Goal: Task Accomplishment & Management: Use online tool/utility

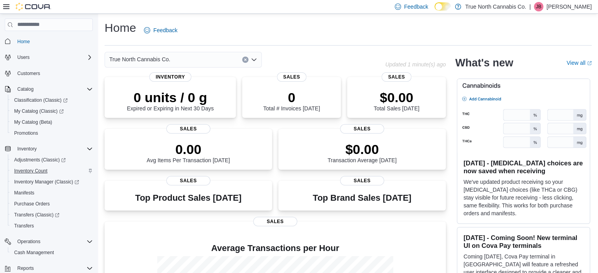
scroll to position [79, 0]
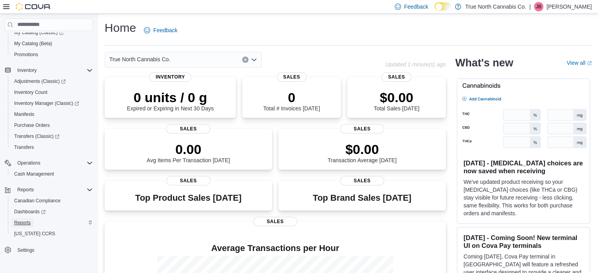
click at [20, 223] on span "Reports" at bounding box center [22, 223] width 17 height 6
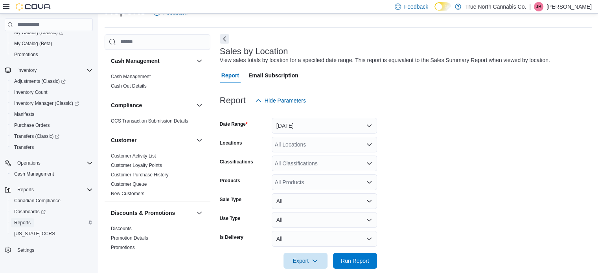
scroll to position [18, 0]
click at [302, 124] on button "[DATE]" at bounding box center [324, 126] width 105 height 16
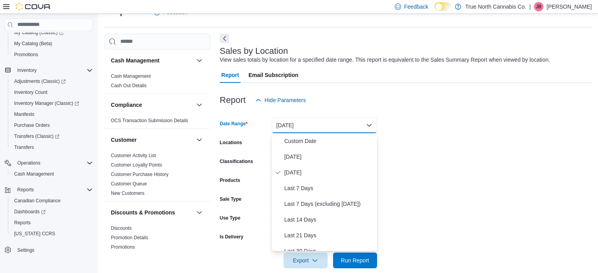
click at [302, 124] on button "[DATE]" at bounding box center [324, 126] width 105 height 16
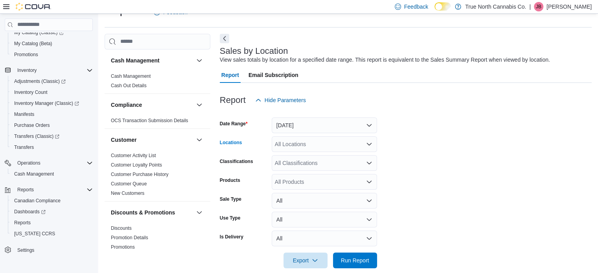
click at [368, 146] on icon "Open list of options" at bounding box center [369, 144] width 6 height 6
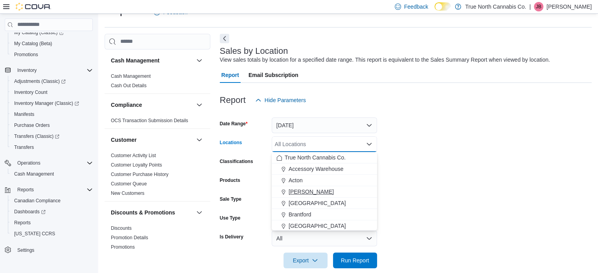
click at [298, 191] on span "[PERSON_NAME]" at bounding box center [311, 192] width 45 height 8
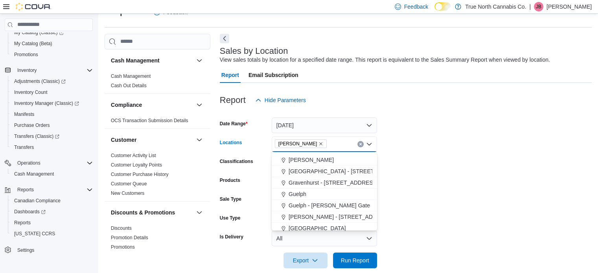
scroll to position [197, 0]
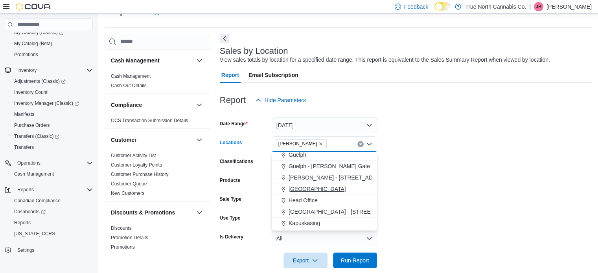
click at [297, 190] on span "[GEOGRAPHIC_DATA]" at bounding box center [317, 189] width 57 height 8
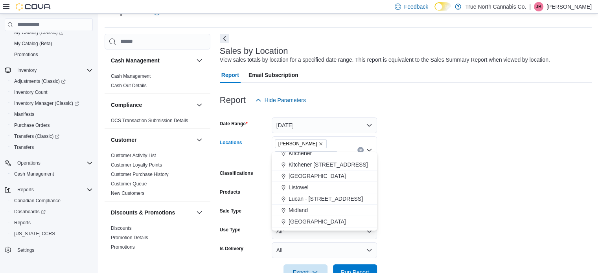
scroll to position [275, 0]
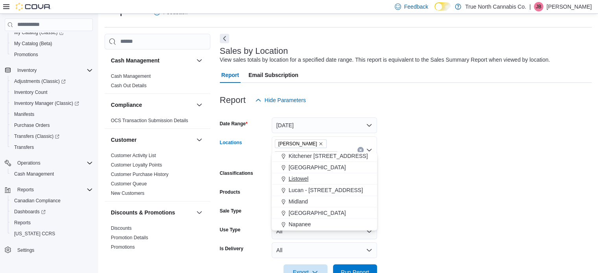
click at [297, 177] on span "Listowel" at bounding box center [299, 179] width 20 height 8
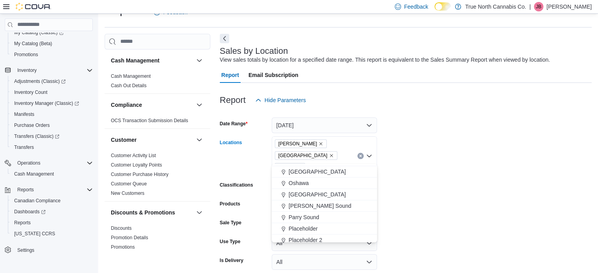
scroll to position [393, 0]
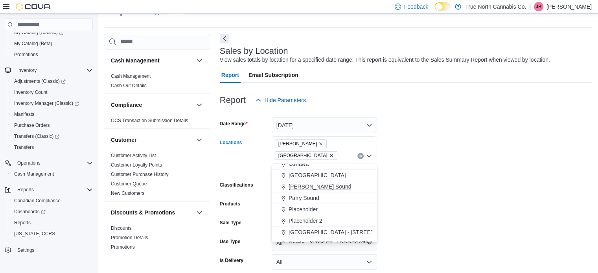
click at [298, 187] on span "[PERSON_NAME] Sound" at bounding box center [320, 187] width 63 height 8
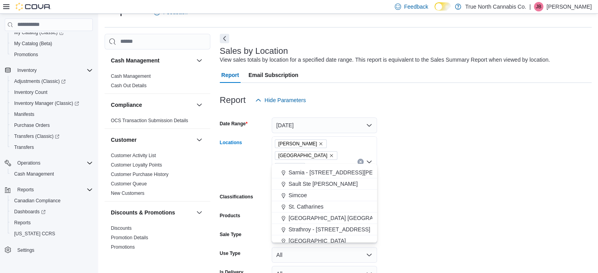
scroll to position [472, 0]
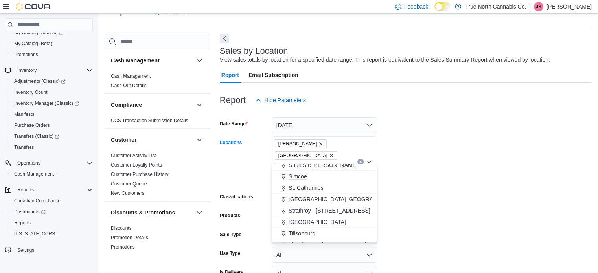
click at [297, 177] on span "Simcoe" at bounding box center [298, 177] width 18 height 8
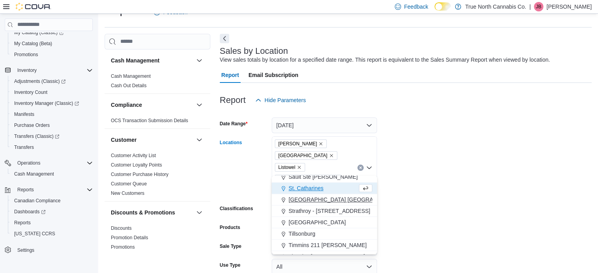
click at [301, 201] on span "[GEOGRAPHIC_DATA] [GEOGRAPHIC_DATA] [GEOGRAPHIC_DATA]" at bounding box center [376, 200] width 175 height 8
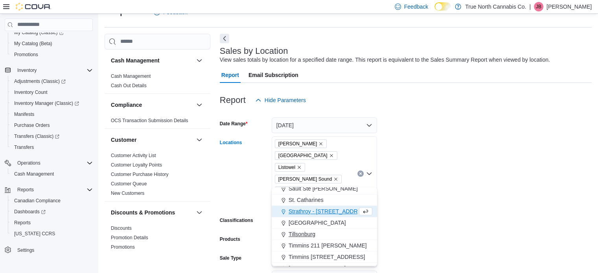
click at [304, 229] on button "Tillsonburg" at bounding box center [324, 234] width 105 height 11
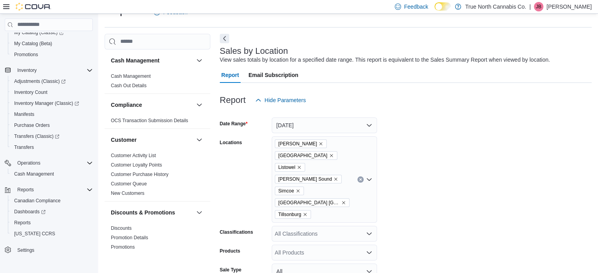
click at [392, 204] on form "Date Range [DATE] Locations [GEOGRAPHIC_DATA] [GEOGRAPHIC_DATA] Listowel [PERSO…" at bounding box center [406, 223] width 372 height 231
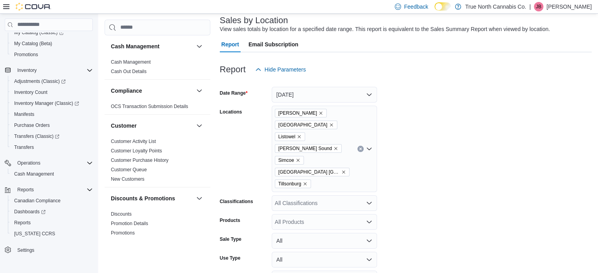
scroll to position [76, 0]
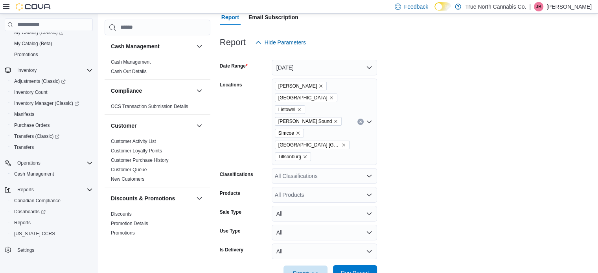
click at [350, 266] on span "Run Report" at bounding box center [355, 274] width 35 height 16
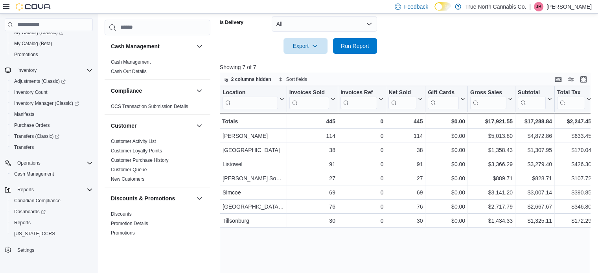
scroll to position [304, 0]
click at [574, 6] on p "[PERSON_NAME]" at bounding box center [569, 6] width 45 height 9
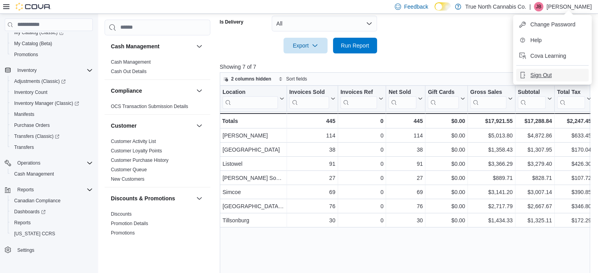
click at [546, 77] on span "Sign Out" at bounding box center [541, 75] width 21 height 8
